Goal: Information Seeking & Learning: Learn about a topic

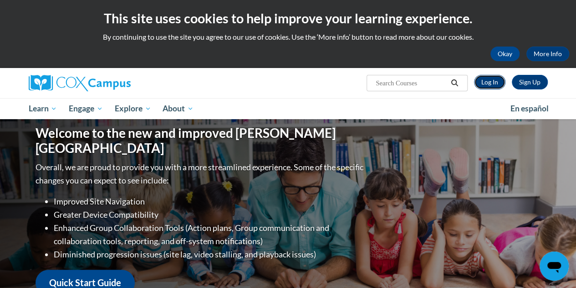
click at [499, 84] on link "Log In" at bounding box center [489, 82] width 31 height 15
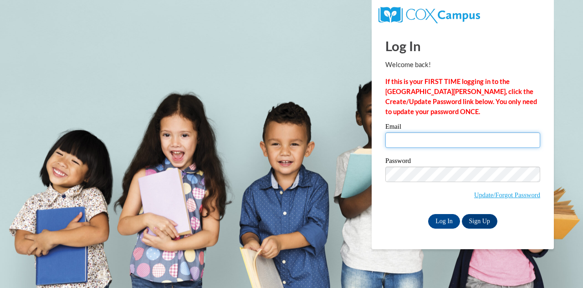
click at [439, 142] on input "Email" at bounding box center [463, 139] width 155 height 15
type input "[EMAIL_ADDRESS][DOMAIN_NAME]"
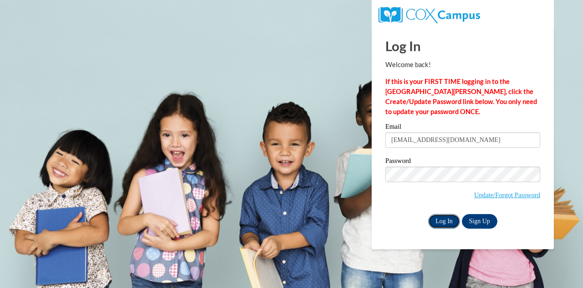
click at [446, 216] on input "Log In" at bounding box center [444, 221] width 32 height 15
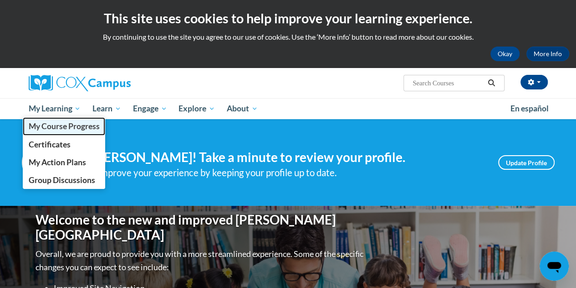
click at [69, 125] on span "My Course Progress" at bounding box center [63, 126] width 71 height 10
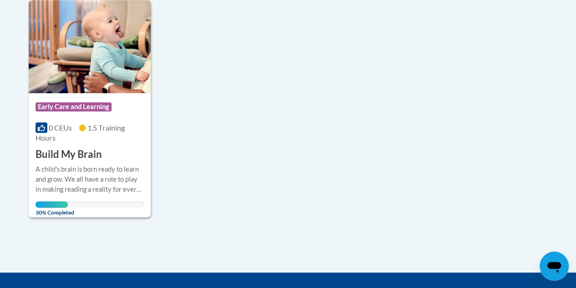
scroll to position [237, 0]
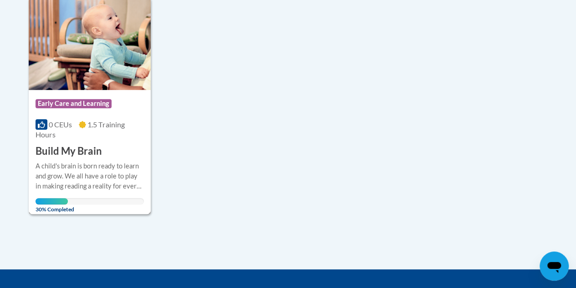
click at [125, 178] on div "A child's brain is born ready to learn and grow. We all have a role to play in …" at bounding box center [90, 176] width 108 height 30
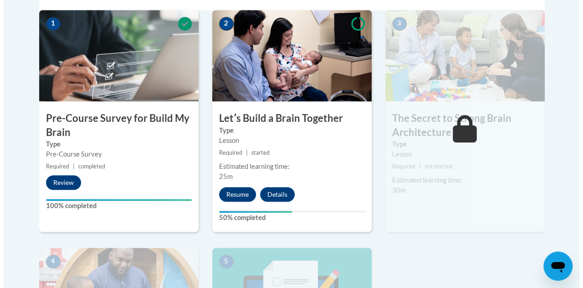
scroll to position [311, 0]
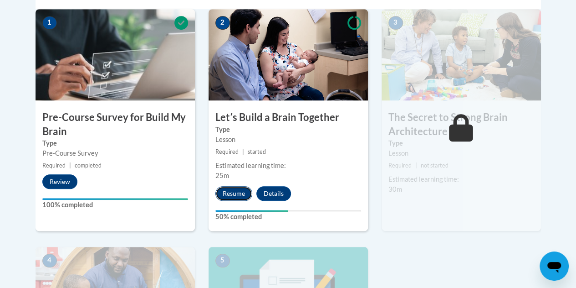
click at [240, 188] on button "Resume" at bounding box center [234, 193] width 37 height 15
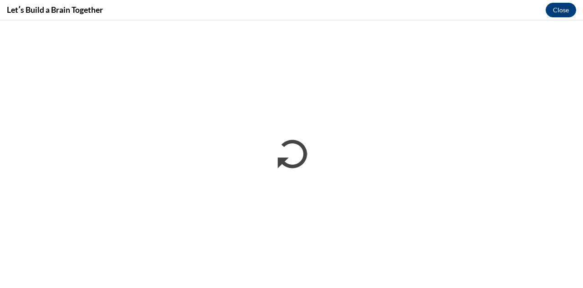
scroll to position [0, 0]
